Goal: Communication & Community: Answer question/provide support

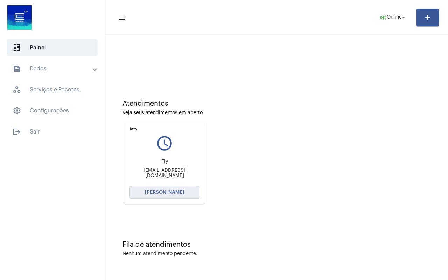
click at [163, 191] on span "[PERSON_NAME]" at bounding box center [164, 192] width 39 height 5
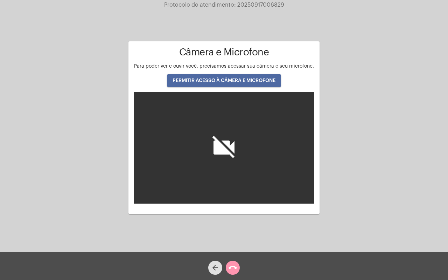
click at [223, 80] on span "PERMITIR ACESSO À CÂMERA E MICROFONE" at bounding box center [223, 80] width 103 height 5
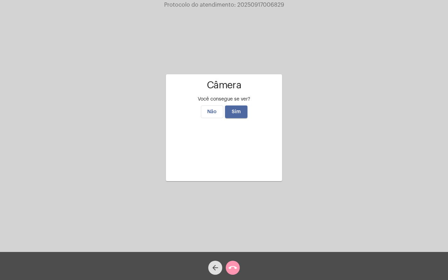
click at [235, 109] on span "Sim" at bounding box center [236, 111] width 9 height 5
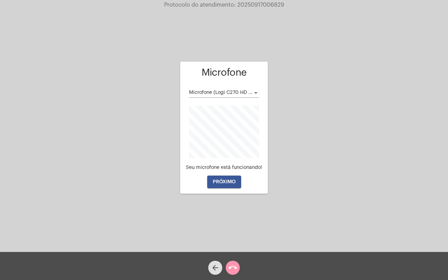
click at [232, 181] on span "PRÓXIMO" at bounding box center [224, 181] width 23 height 5
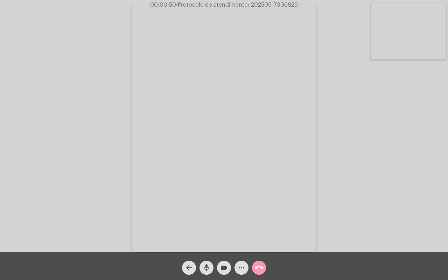
click at [167, 73] on video at bounding box center [224, 128] width 185 height 246
click at [261, 269] on mat-icon "call_end" at bounding box center [259, 267] width 8 height 8
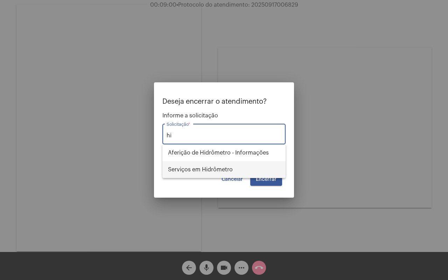
click at [222, 168] on span "Serviços em Hidrômetro" at bounding box center [224, 169] width 112 height 17
type input "Serviços em Hidrômetro"
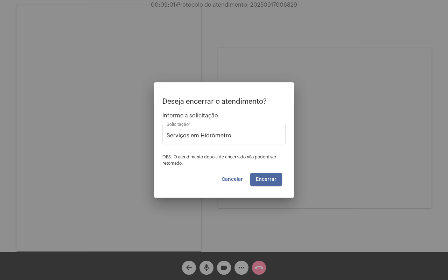
click at [273, 179] on span "Encerrar" at bounding box center [266, 179] width 21 height 5
